Goal: Task Accomplishment & Management: Manage account settings

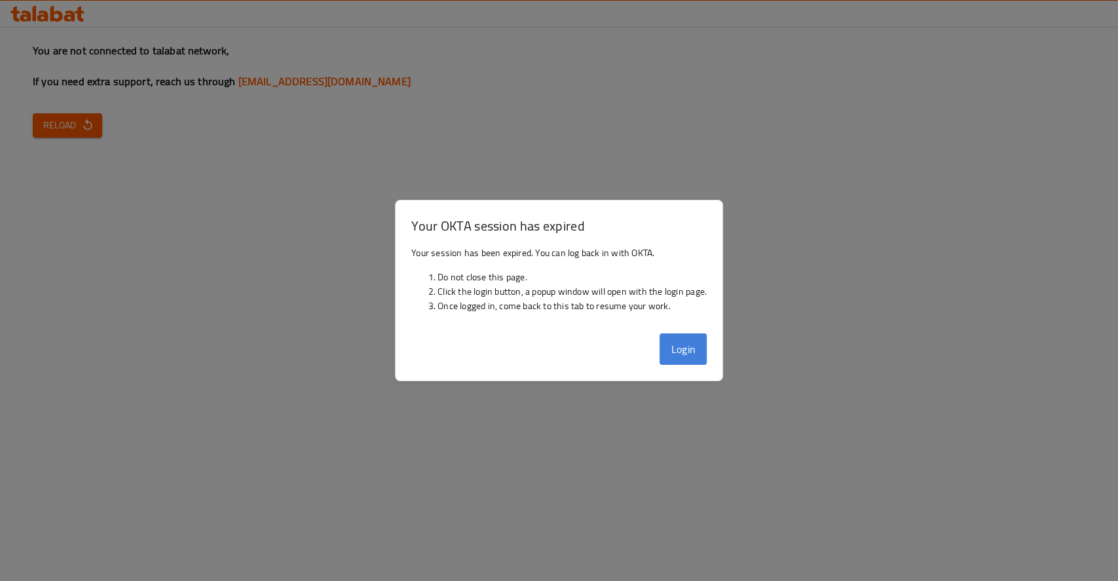
click at [700, 341] on button "Login" at bounding box center [683, 348] width 47 height 31
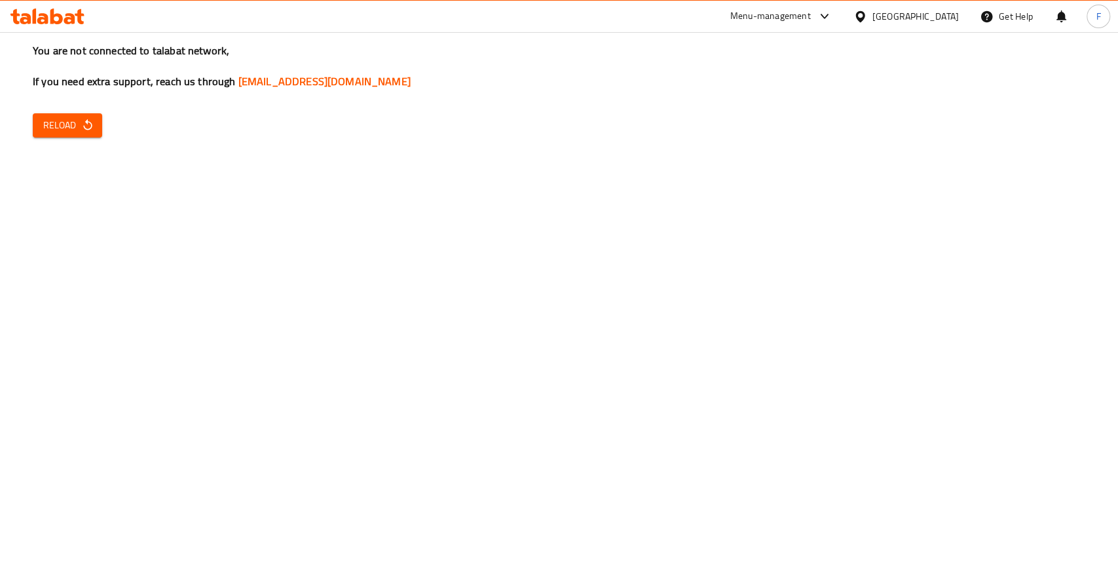
click at [417, 76] on h3 "You are not connected to talabat network, If you need extra support, reach us t…" at bounding box center [559, 66] width 1053 height 46
click at [81, 123] on icon "button" at bounding box center [87, 125] width 13 height 13
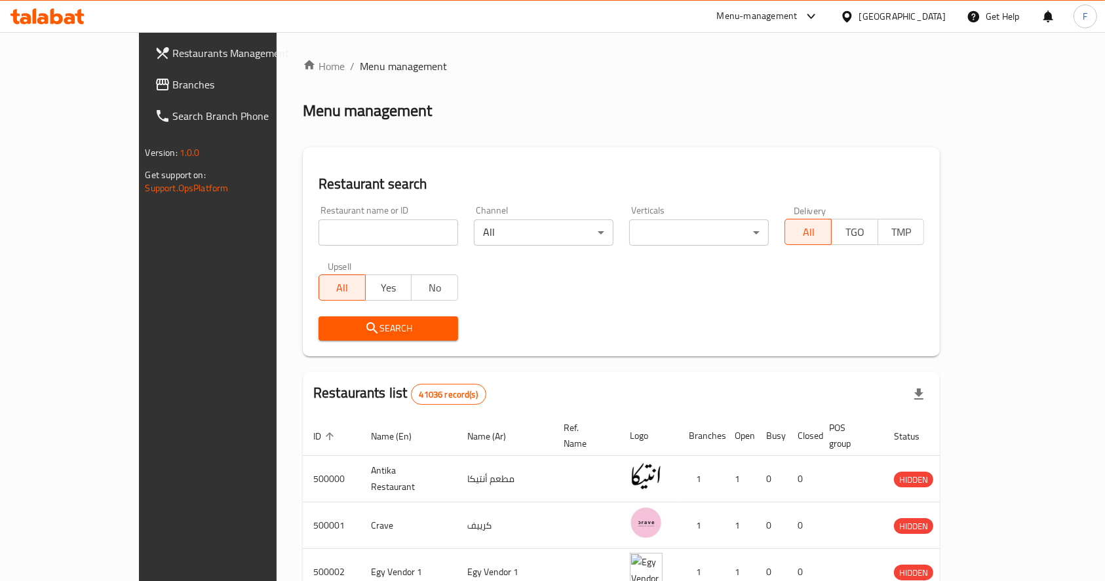
click at [335, 229] on input "search" at bounding box center [388, 232] width 140 height 26
click at [347, 324] on span "Search" at bounding box center [388, 328] width 119 height 16
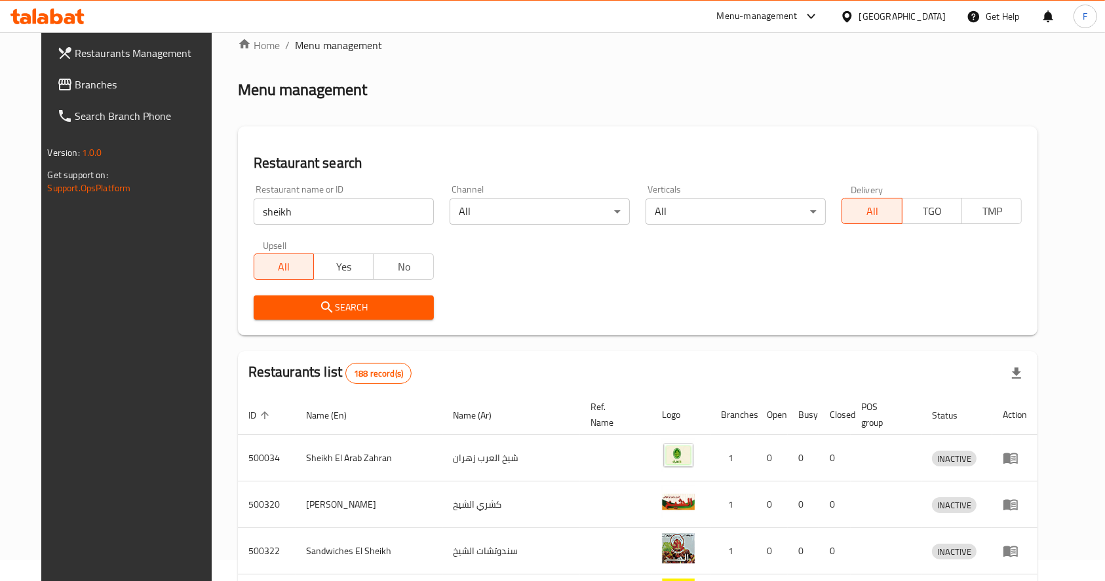
scroll to position [16, 0]
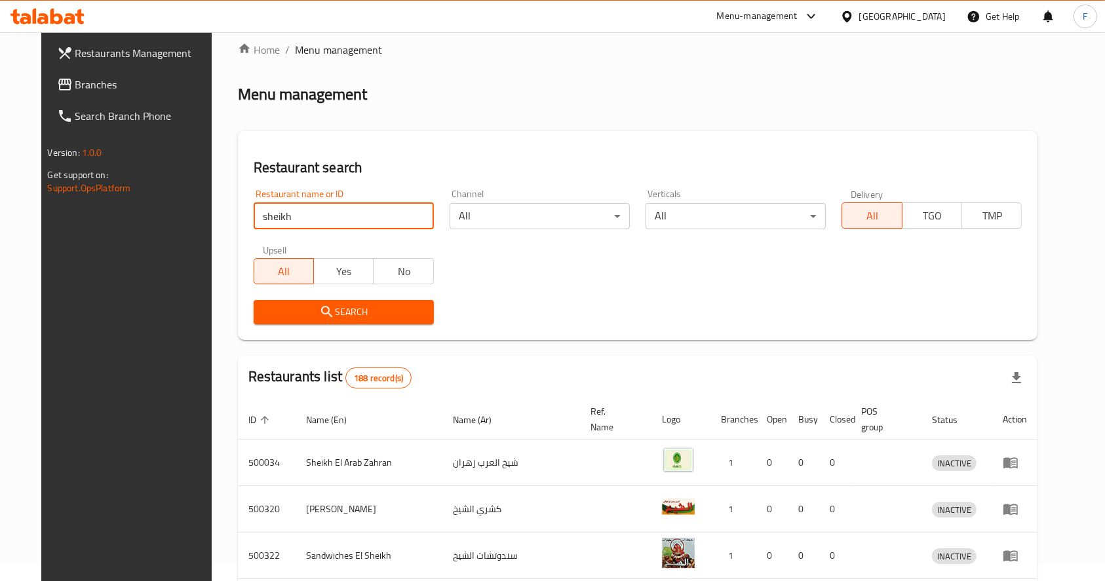
click at [300, 228] on input "sheikh" at bounding box center [344, 216] width 180 height 26
type input "sheikh coffee"
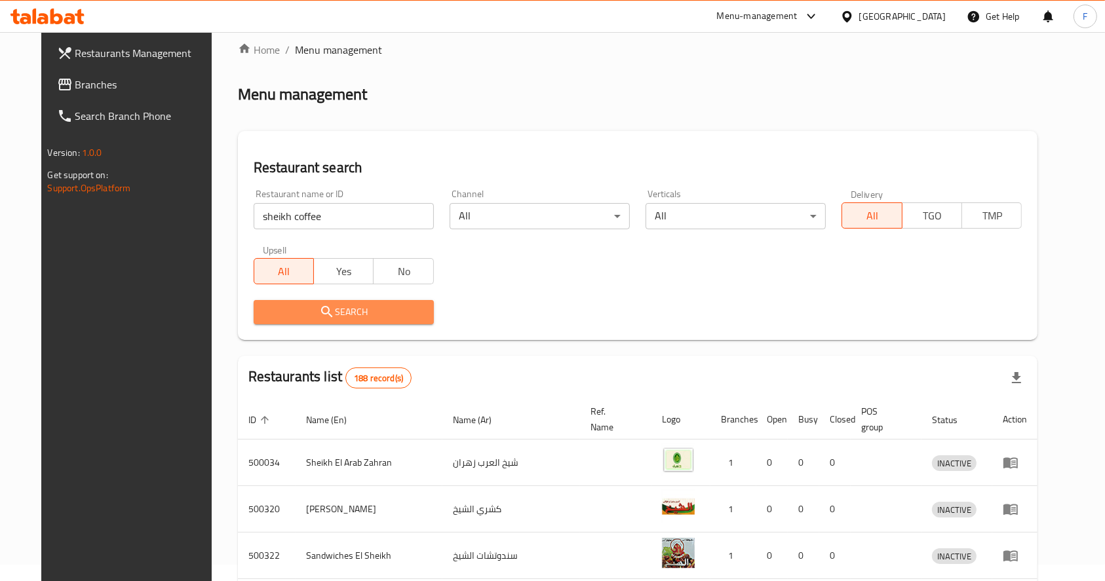
click at [307, 300] on button "Search" at bounding box center [344, 312] width 180 height 24
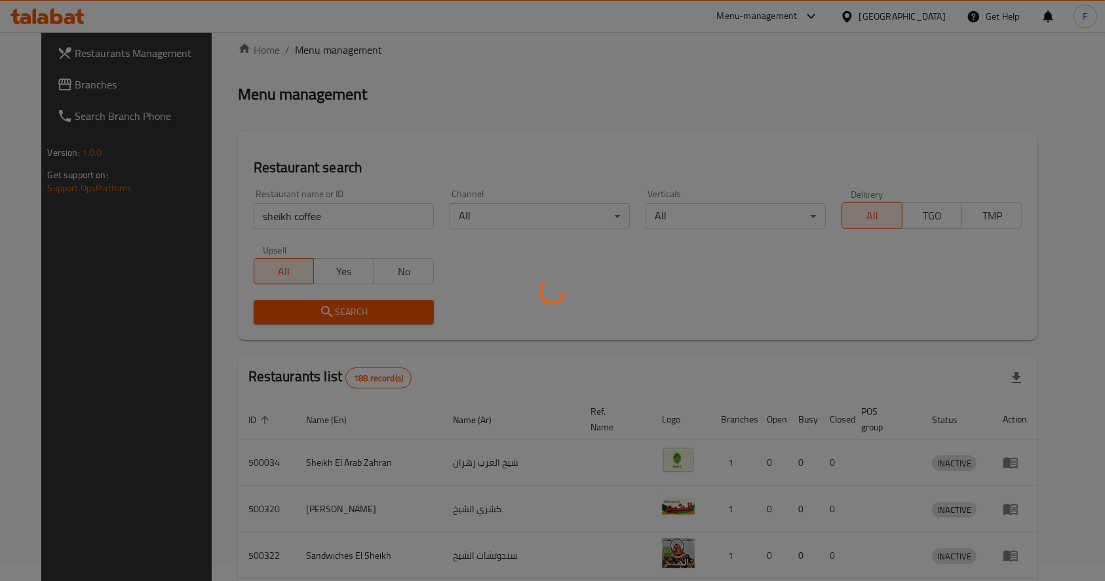
scroll to position [0, 0]
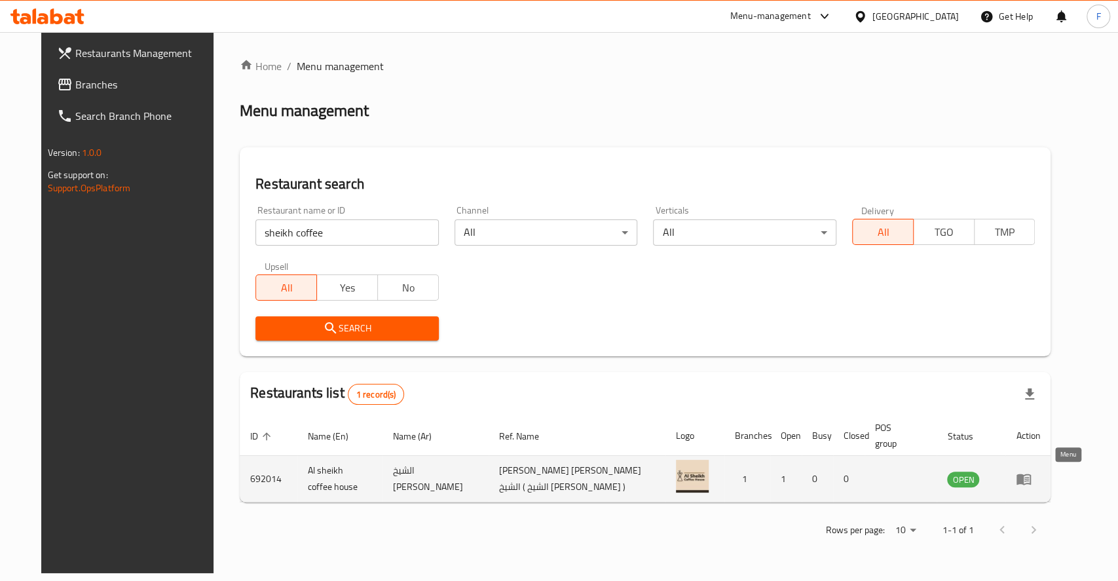
click at [1031, 475] on icon "enhanced table" at bounding box center [1024, 479] width 14 height 11
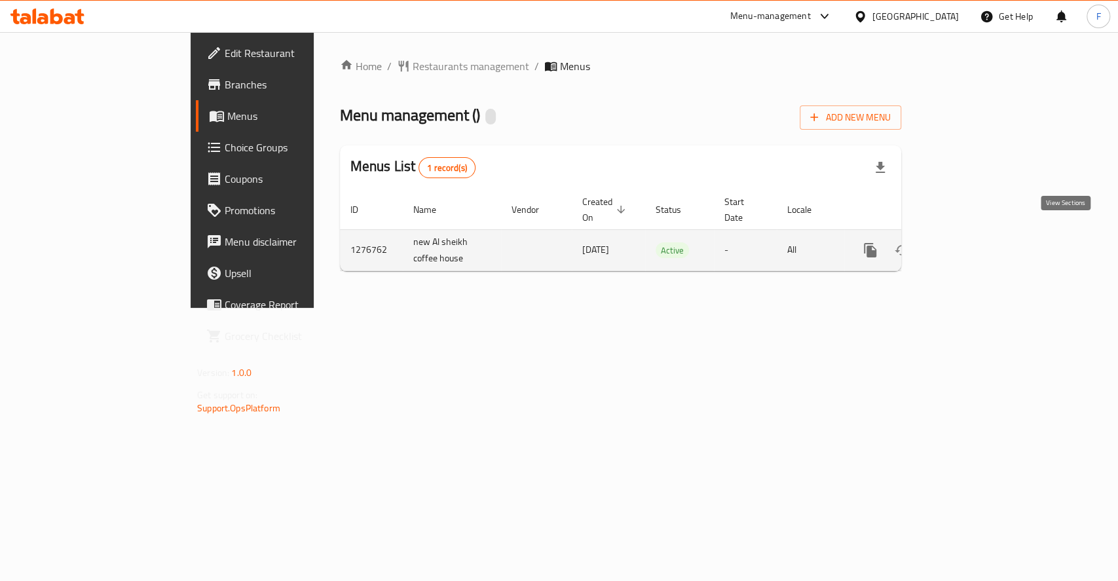
click at [971, 244] on icon "enhanced table" at bounding box center [965, 250] width 12 height 12
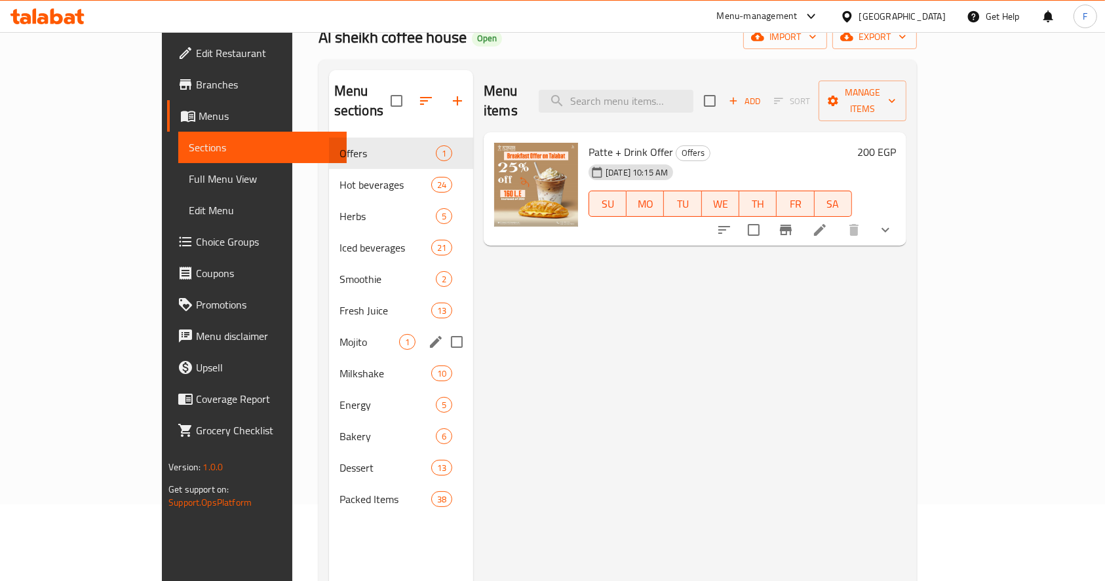
scroll to position [73, 0]
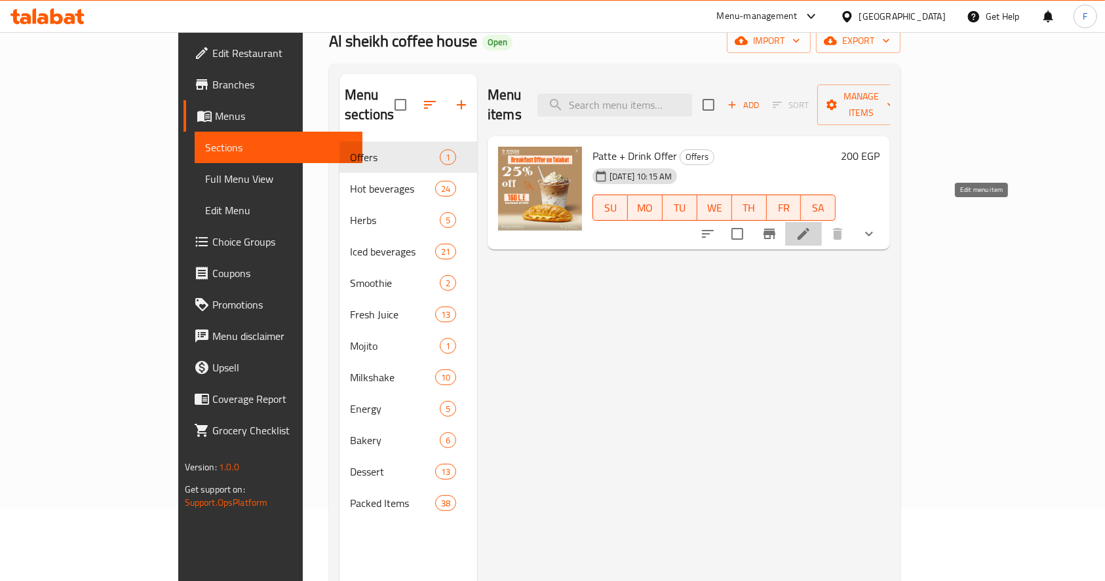
click at [811, 226] on icon at bounding box center [803, 234] width 16 height 16
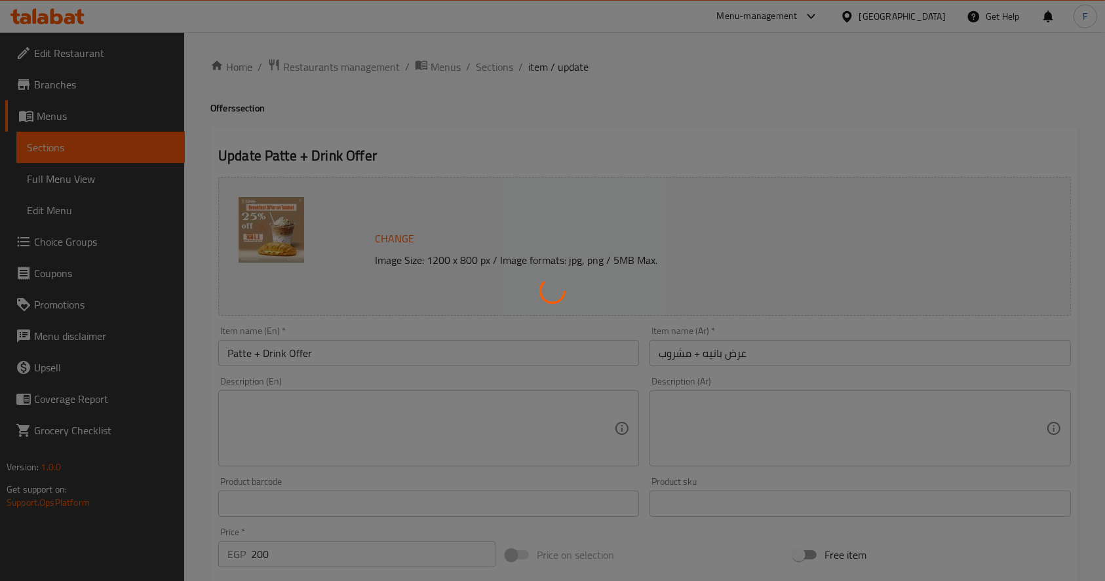
type input "اختيارك من الباتيه:"
type input "1"
type input "اختيارك من المشروب"
type input "1"
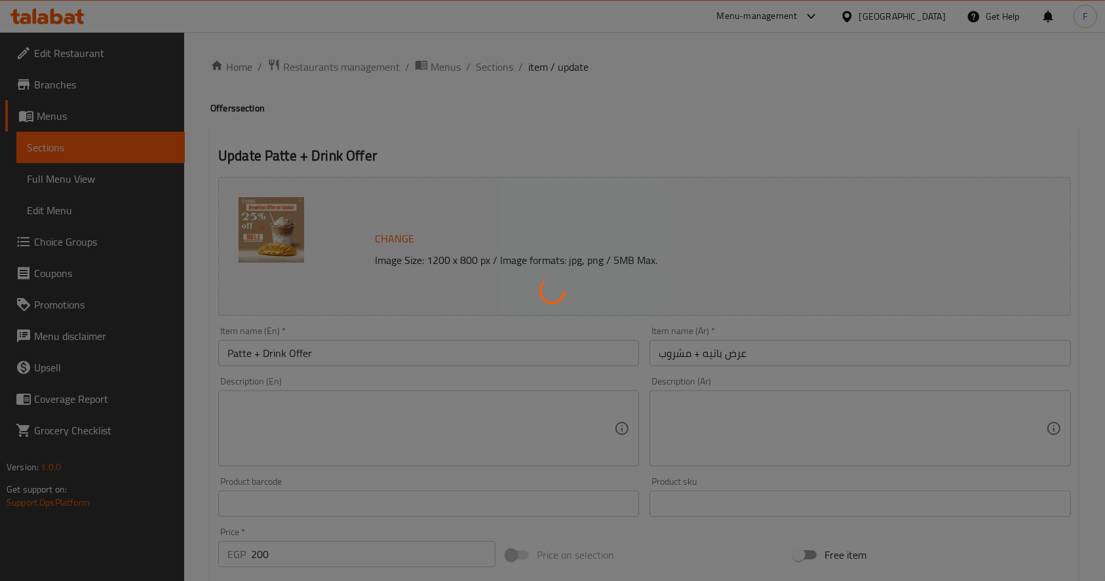
type input "1"
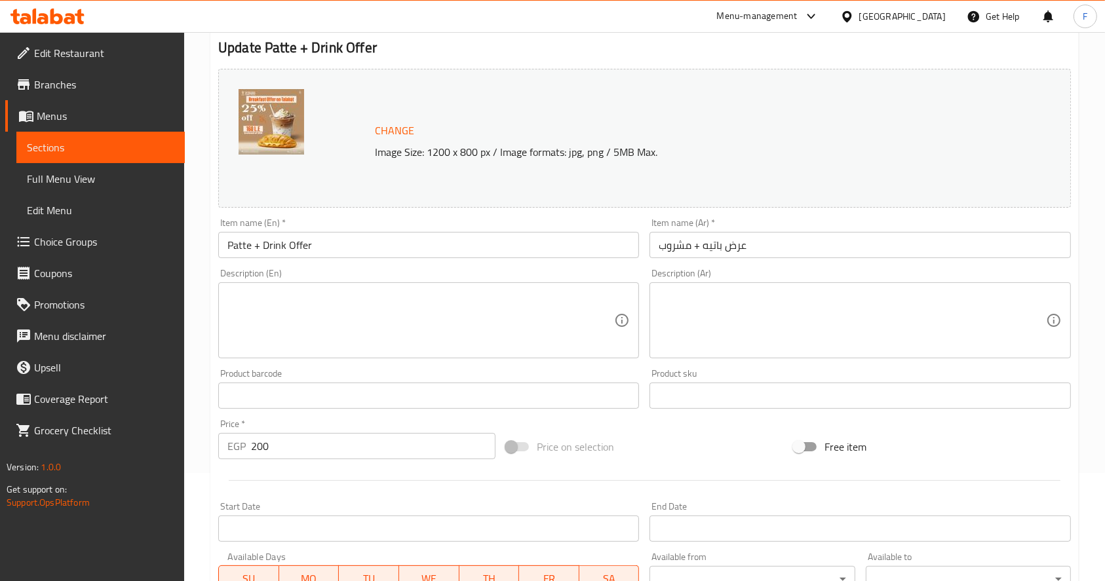
scroll to position [106, 0]
click at [79, 51] on span "Edit Restaurant" at bounding box center [104, 53] width 140 height 16
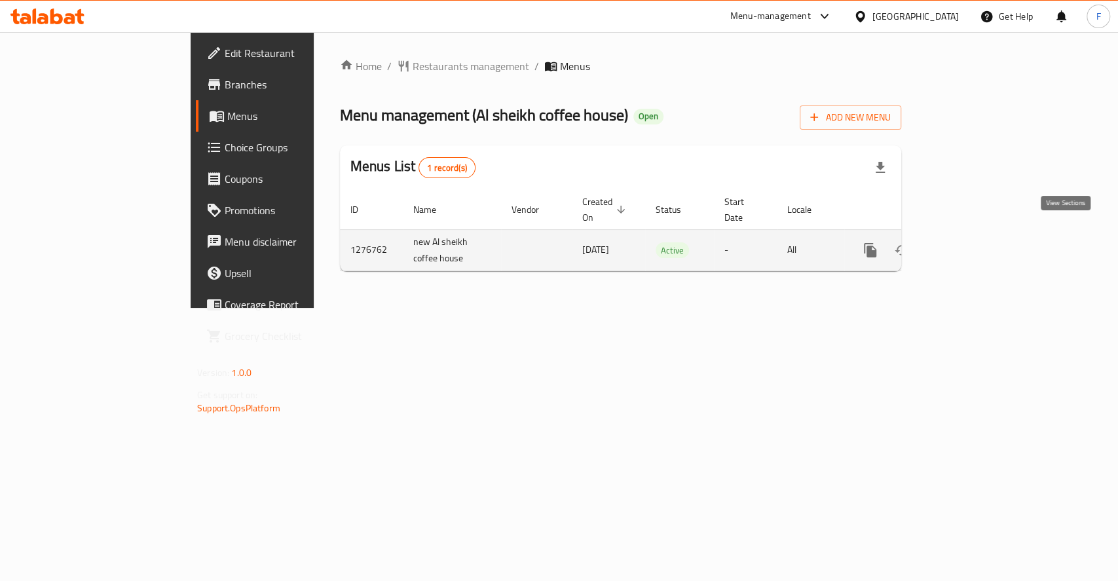
click at [973, 242] on icon "enhanced table" at bounding box center [965, 250] width 16 height 16
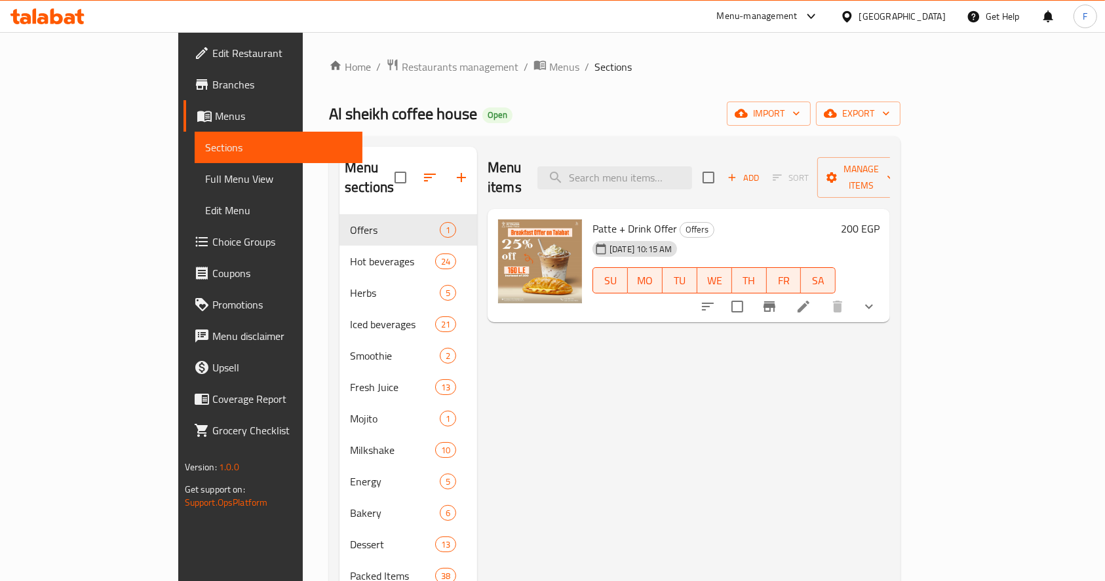
scroll to position [110, 0]
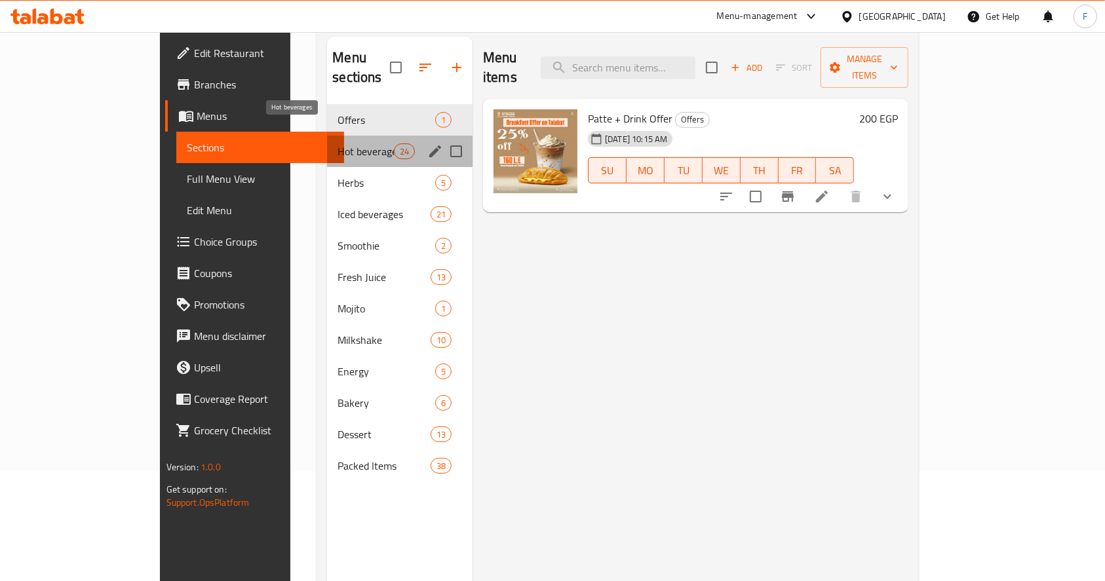
click at [337, 143] on span "Hot beverages" at bounding box center [365, 151] width 56 height 16
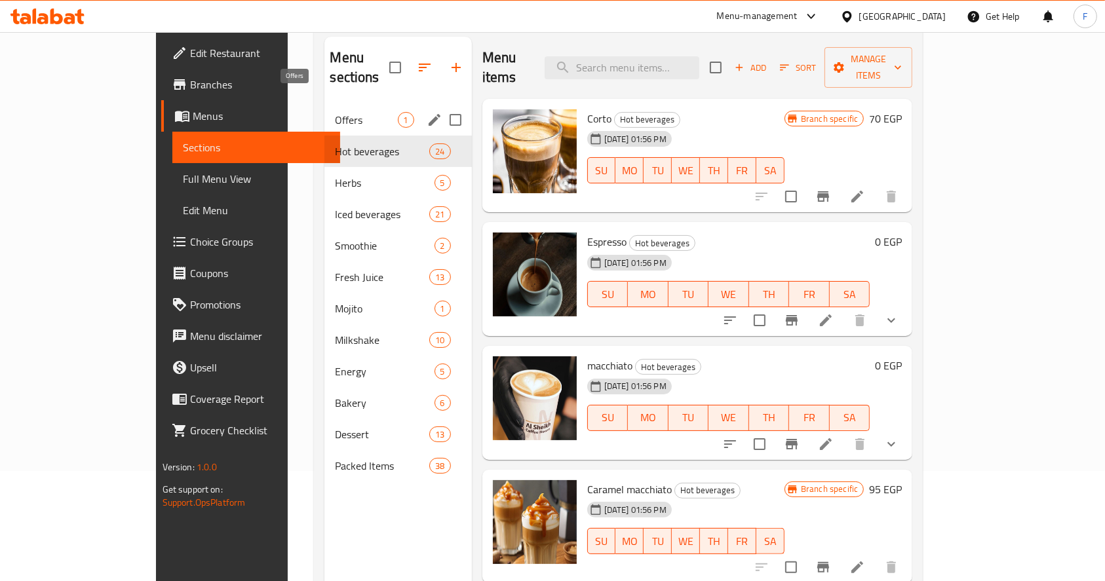
click at [335, 112] on span "Offers" at bounding box center [366, 120] width 62 height 16
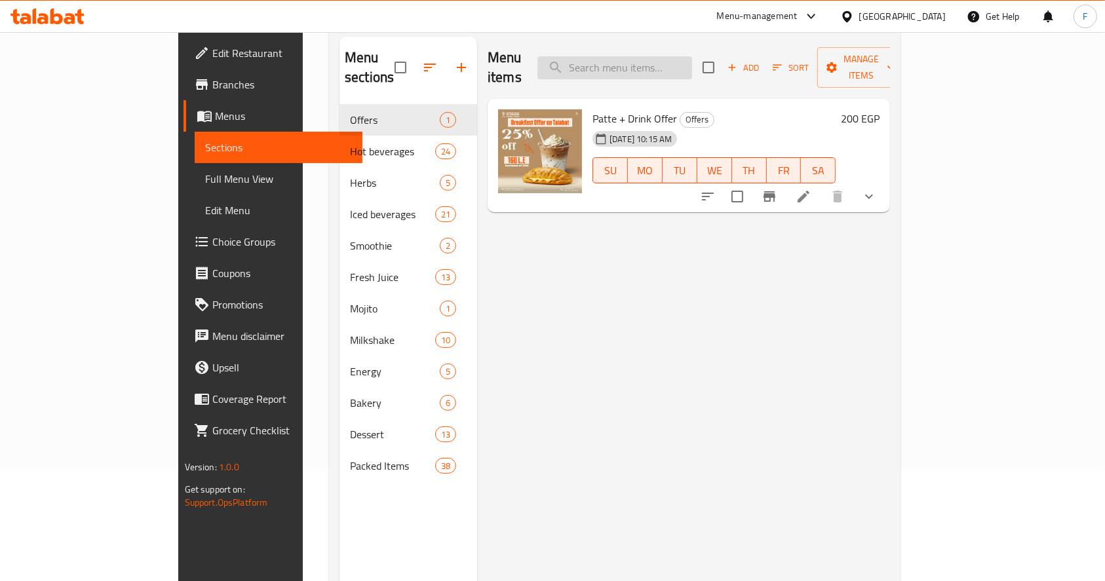
click at [673, 59] on input "search" at bounding box center [614, 67] width 155 height 23
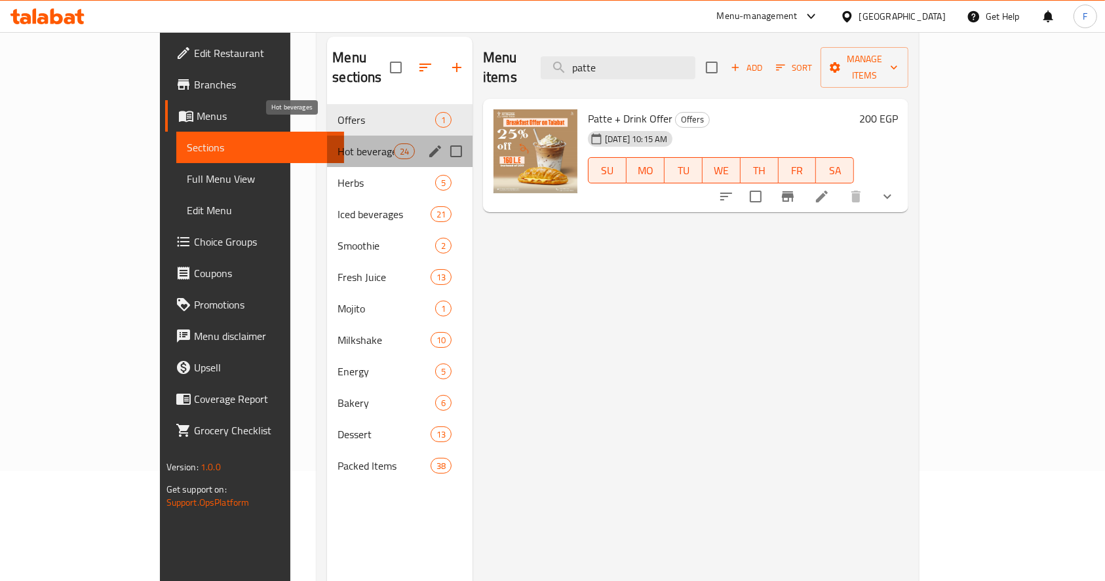
click at [337, 143] on span "Hot beverages" at bounding box center [365, 151] width 56 height 16
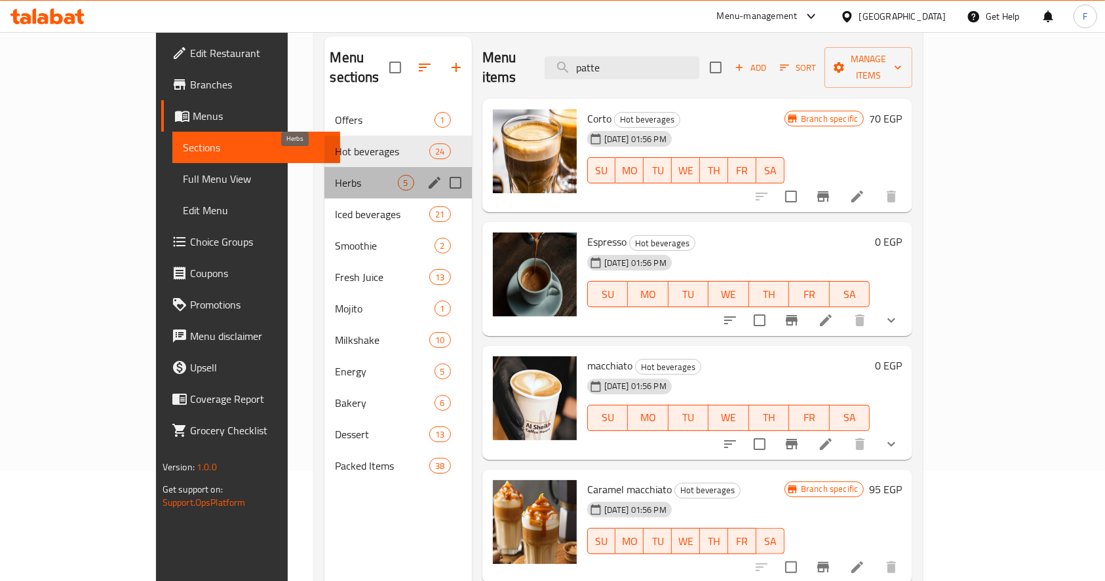
click at [335, 175] on span "Herbs" at bounding box center [366, 183] width 62 height 16
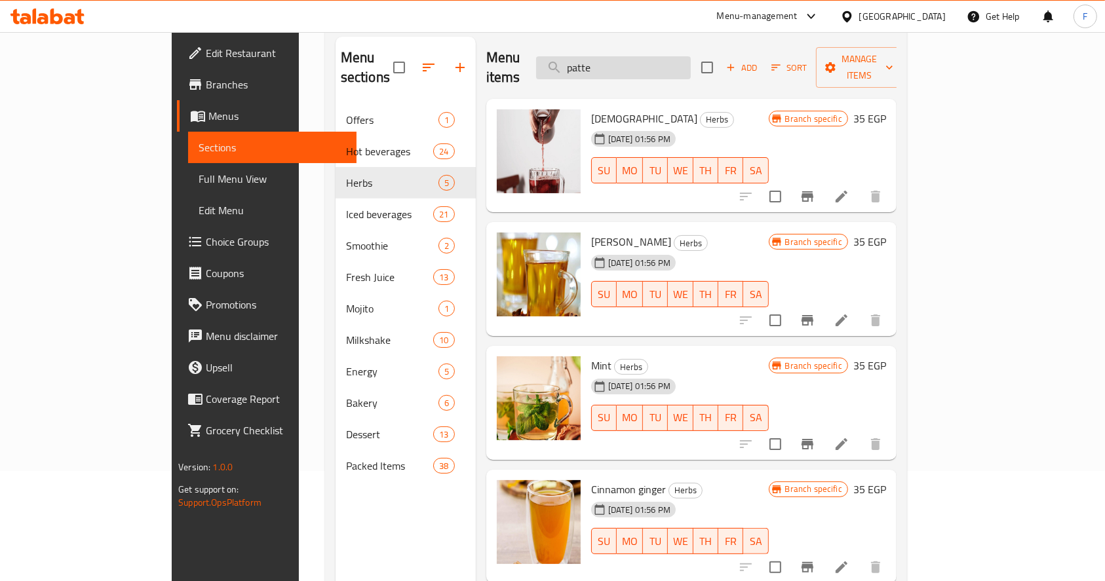
click at [658, 56] on input "patte" at bounding box center [613, 67] width 155 height 23
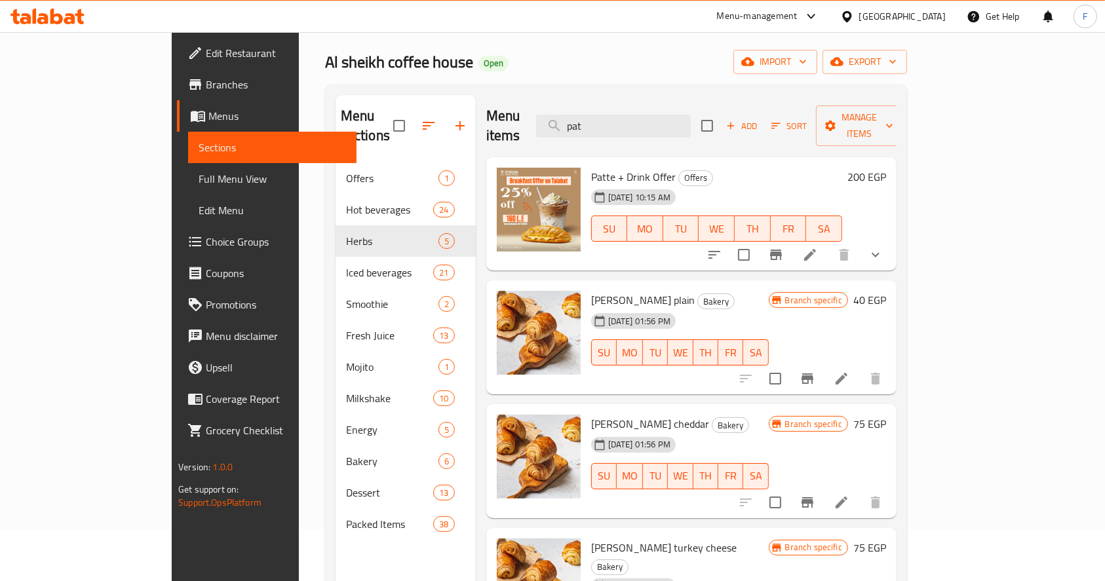
scroll to position [50, 0]
type input "pat"
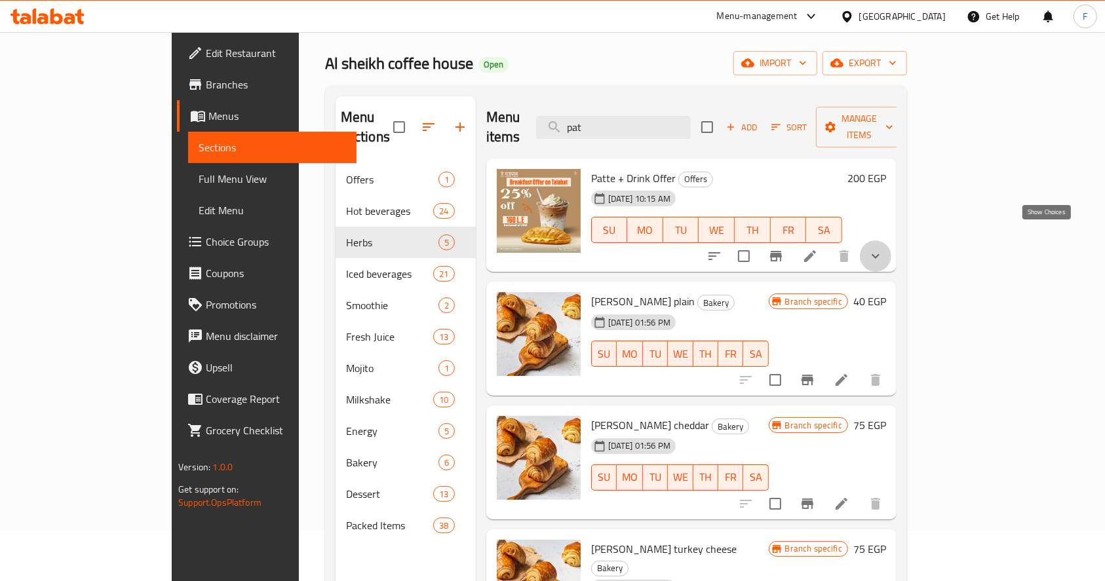
click at [883, 248] on icon "show more" at bounding box center [875, 256] width 16 height 16
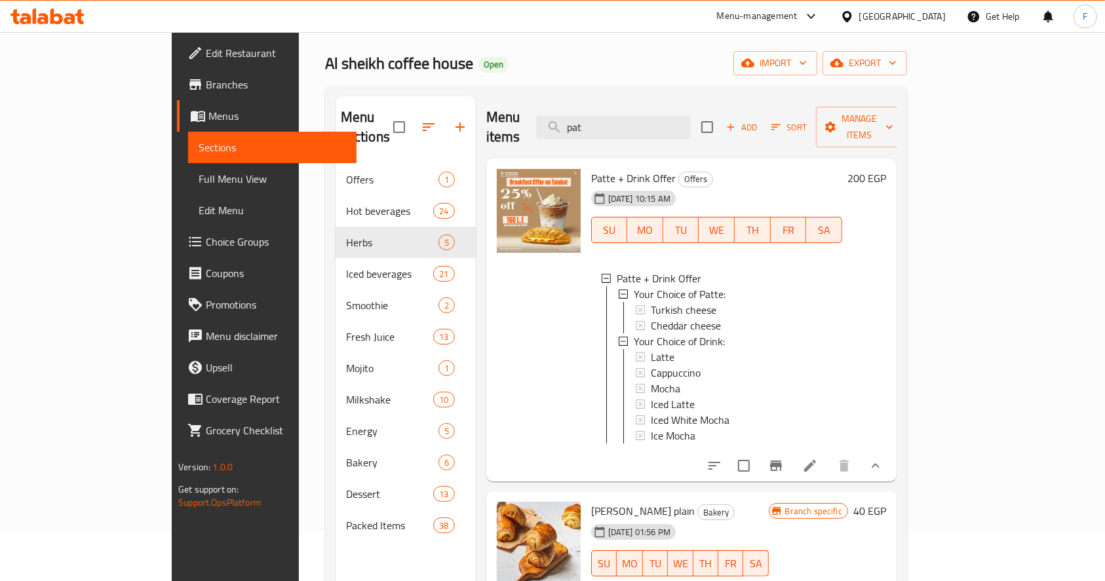
scroll to position [1, 0]
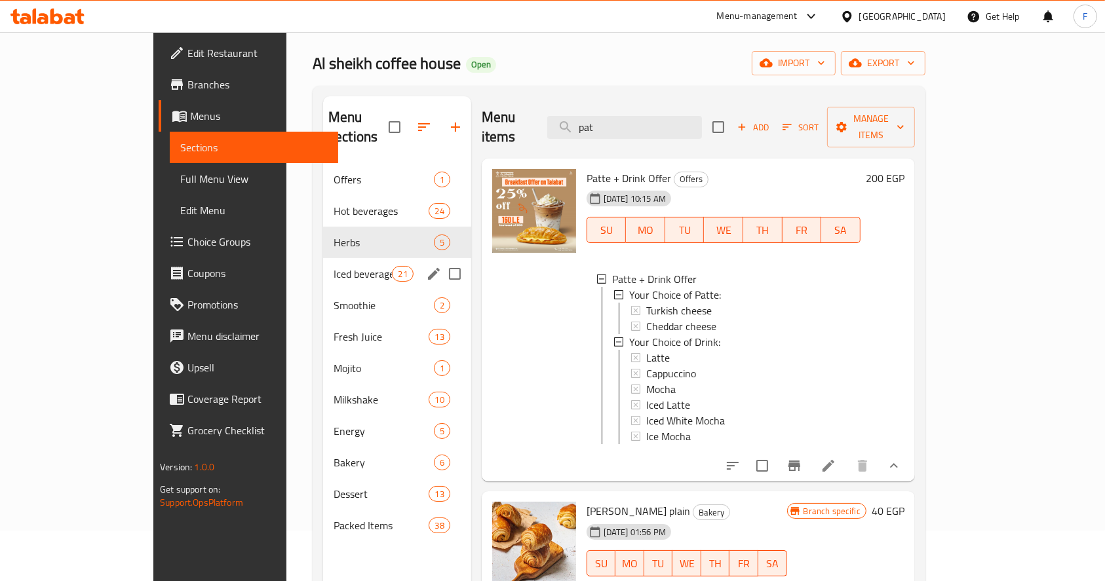
click at [333, 266] on span "Iced beverages" at bounding box center [362, 274] width 58 height 16
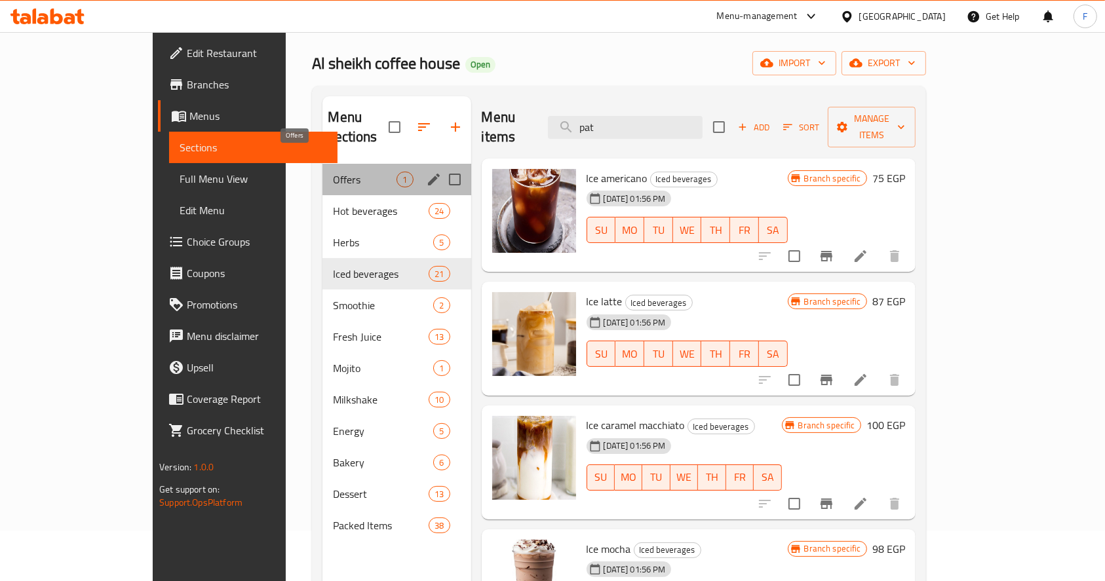
click at [333, 172] on span "Offers" at bounding box center [365, 180] width 64 height 16
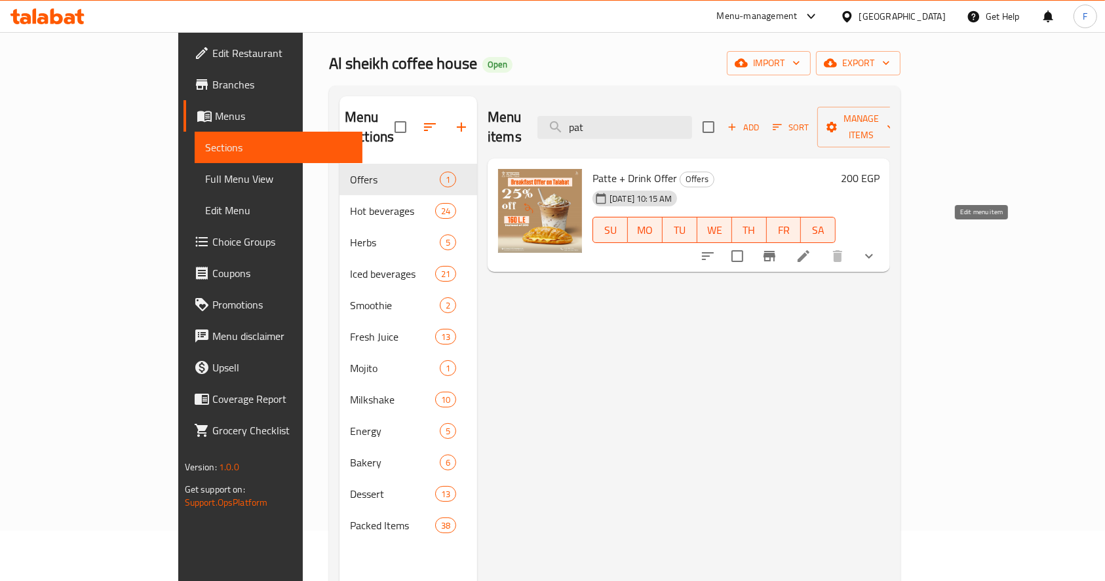
click at [811, 248] on icon at bounding box center [803, 256] width 16 height 16
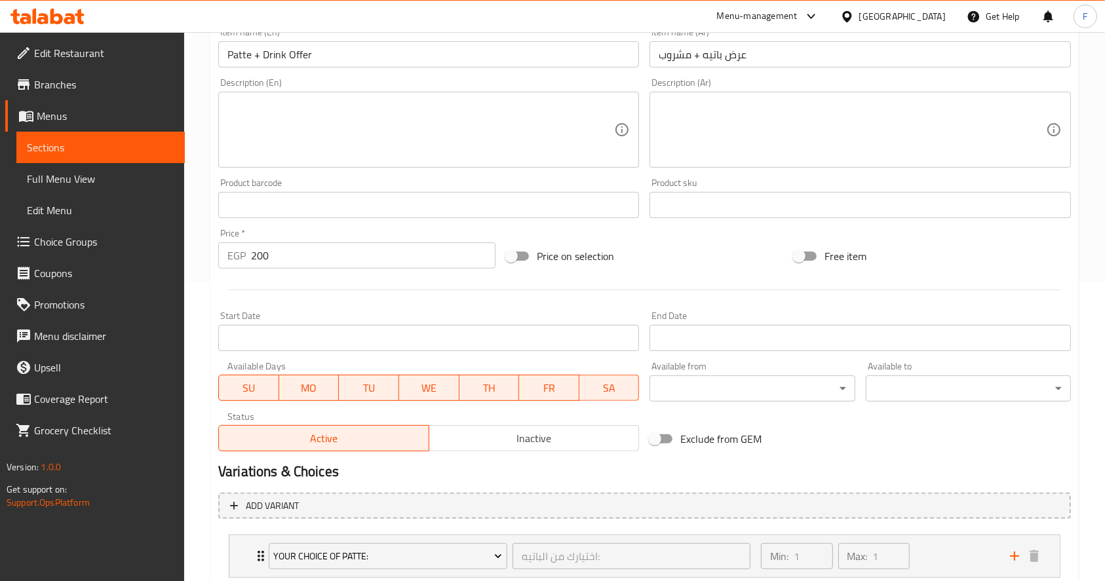
scroll to position [438, 0]
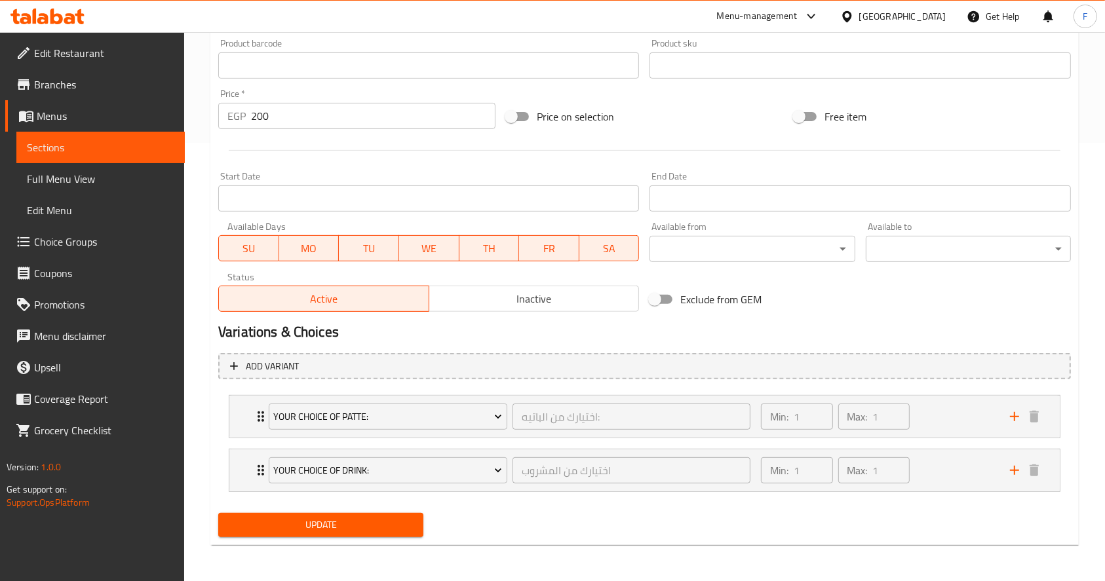
click at [502, 295] on span "Inactive" at bounding box center [534, 299] width 200 height 19
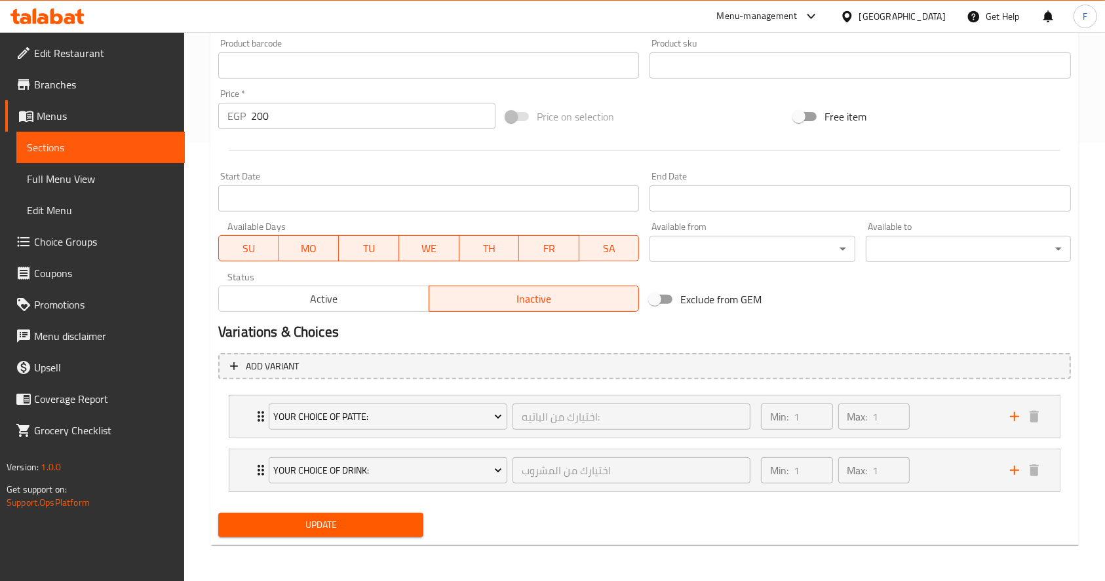
click at [282, 529] on span "Update" at bounding box center [321, 525] width 184 height 16
click at [326, 322] on h2 "Variations & Choices" at bounding box center [644, 332] width 852 height 20
click at [328, 307] on span "Active" at bounding box center [324, 299] width 200 height 19
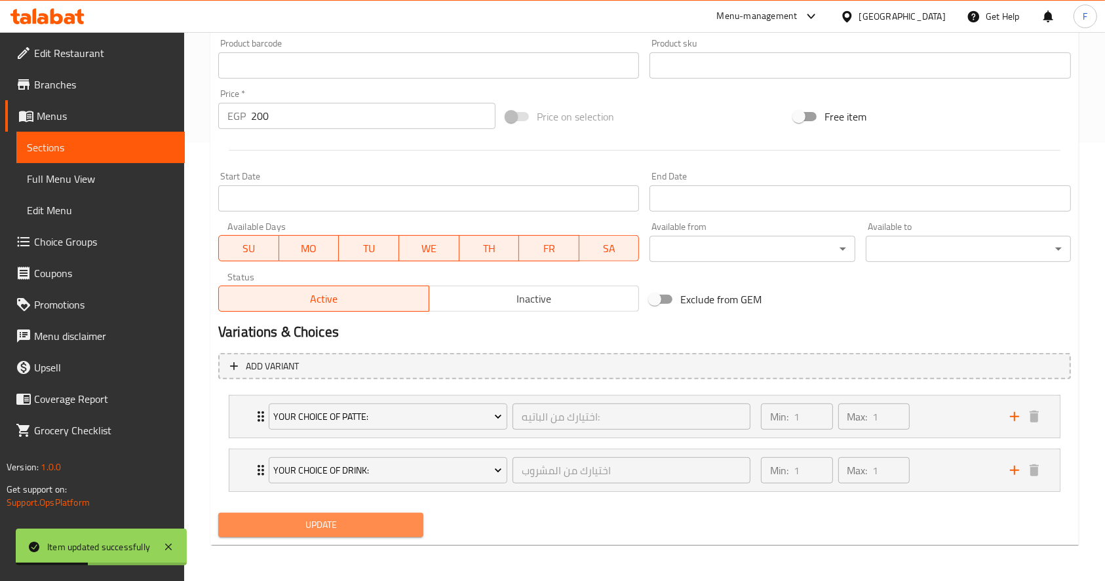
click at [329, 526] on span "Update" at bounding box center [321, 525] width 184 height 16
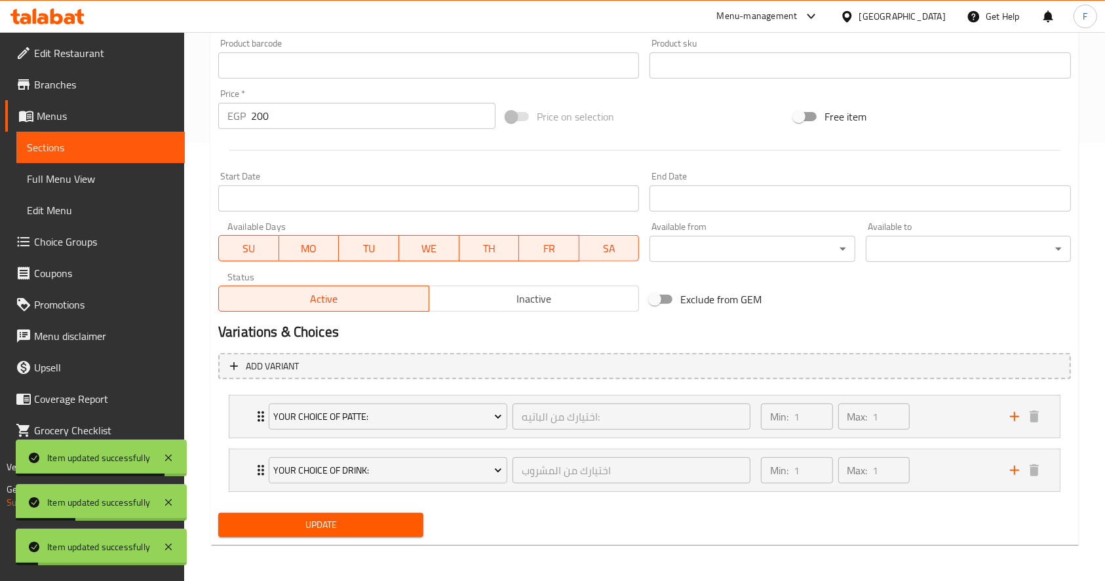
click at [100, 146] on span "Sections" at bounding box center [100, 148] width 147 height 16
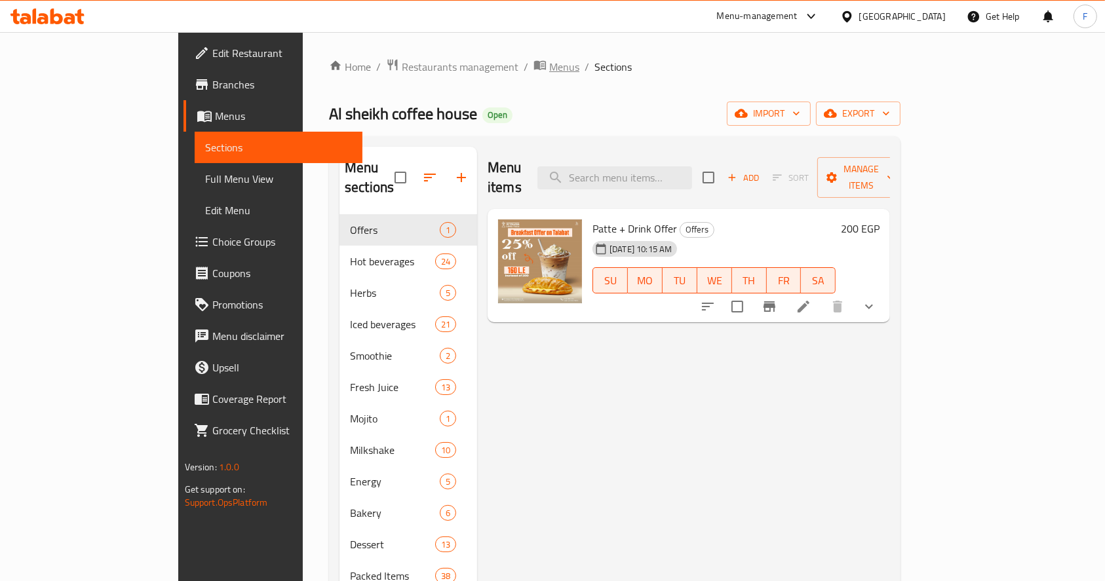
click at [549, 60] on span "Menus" at bounding box center [564, 67] width 30 height 16
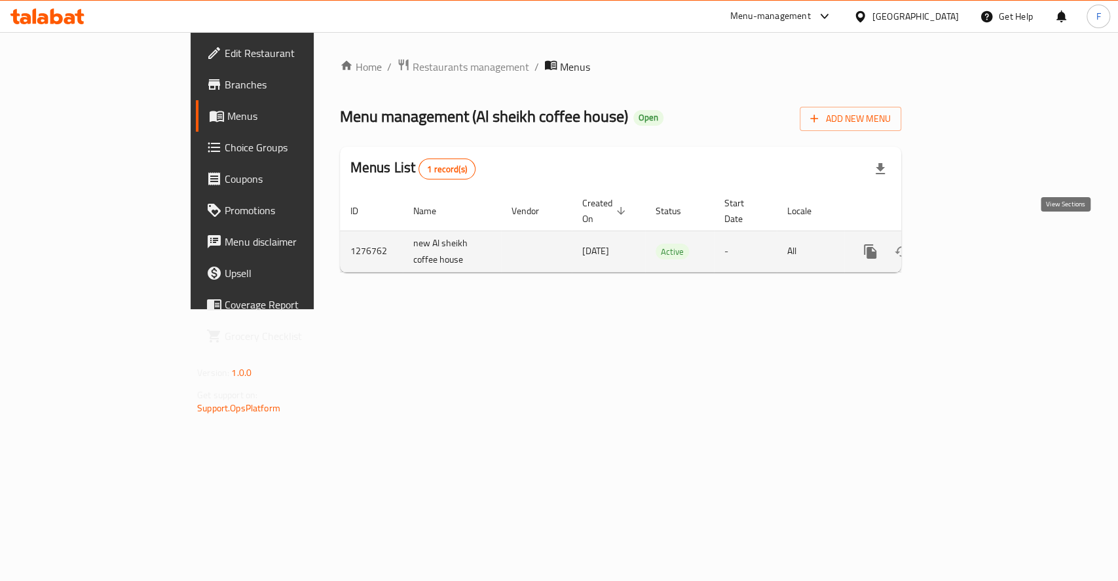
click at [981, 236] on link "enhanced table" at bounding box center [964, 251] width 31 height 31
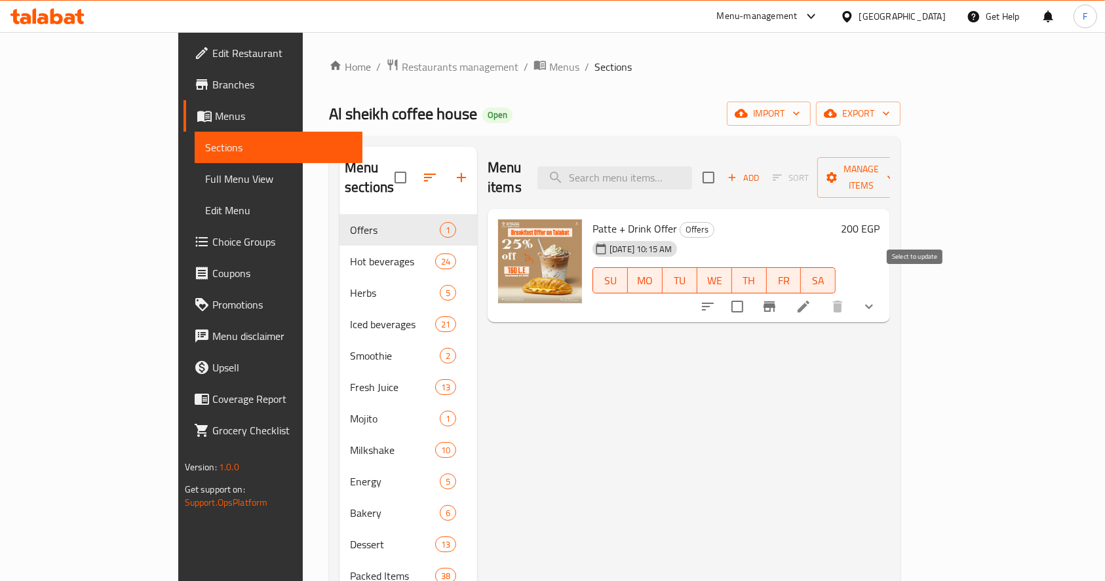
click at [751, 293] on input "checkbox" at bounding box center [737, 307] width 28 height 28
checkbox input "true"
click at [750, 85] on div "Home / Restaurants management / Menus / Sections Al sheikh coffee house Open im…" at bounding box center [614, 398] width 571 height 680
click at [751, 293] on input "checkbox" at bounding box center [737, 307] width 28 height 28
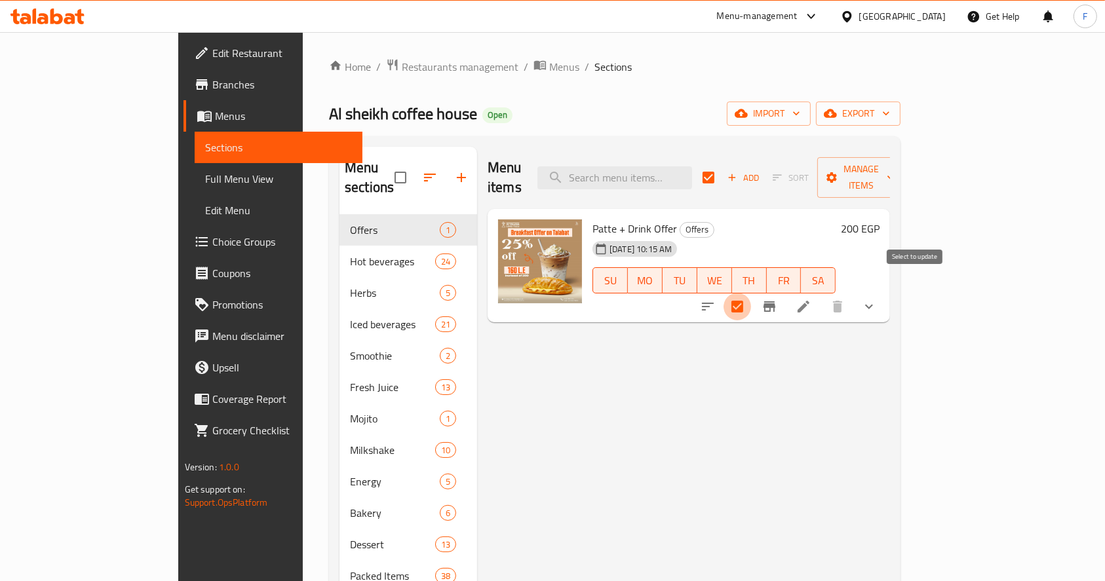
checkbox input "false"
click at [212, 50] on span "Edit Restaurant" at bounding box center [282, 53] width 140 height 16
